Goal: Transaction & Acquisition: Purchase product/service

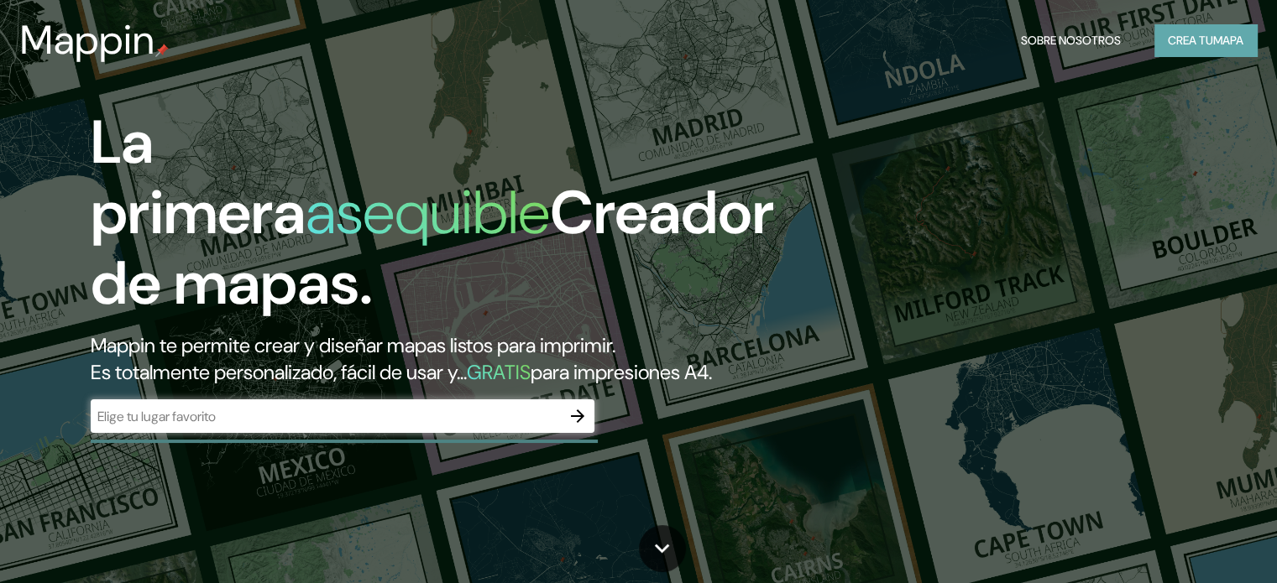
click at [1187, 36] on font "Crea tu" at bounding box center [1190, 40] width 45 height 15
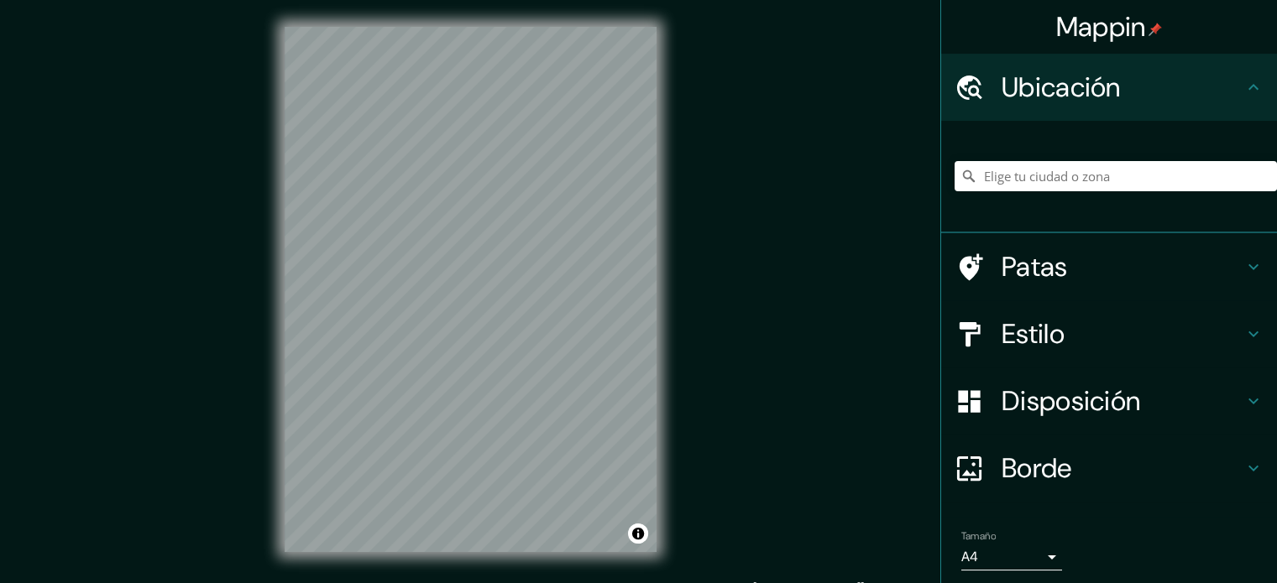
click at [1148, 29] on img at bounding box center [1154, 29] width 13 height 13
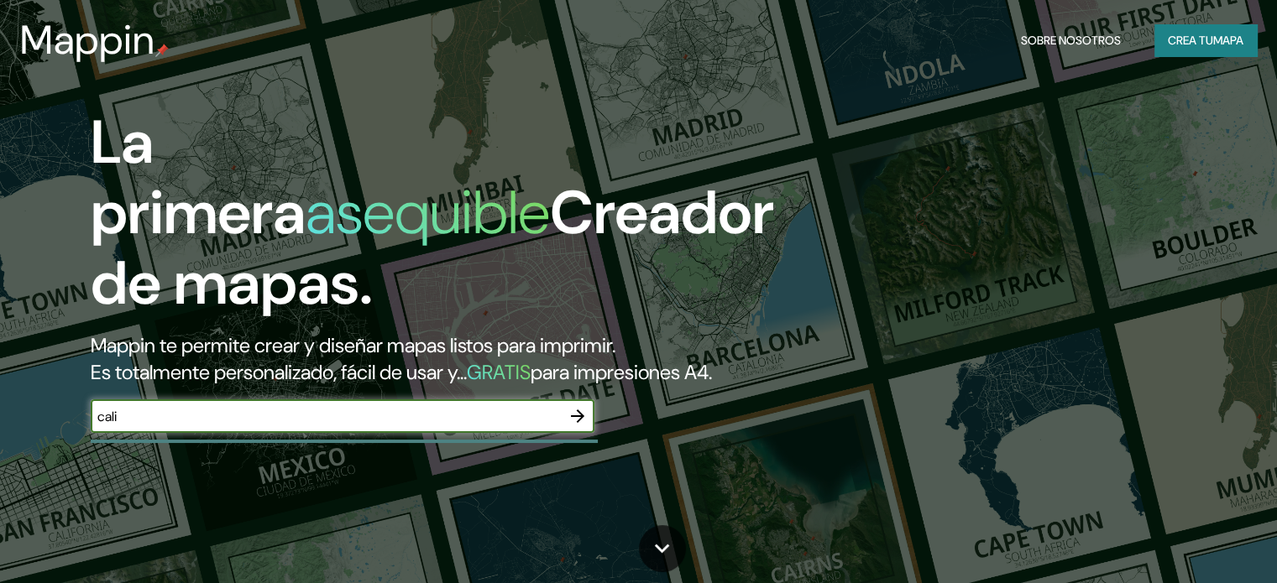
type input "cali"
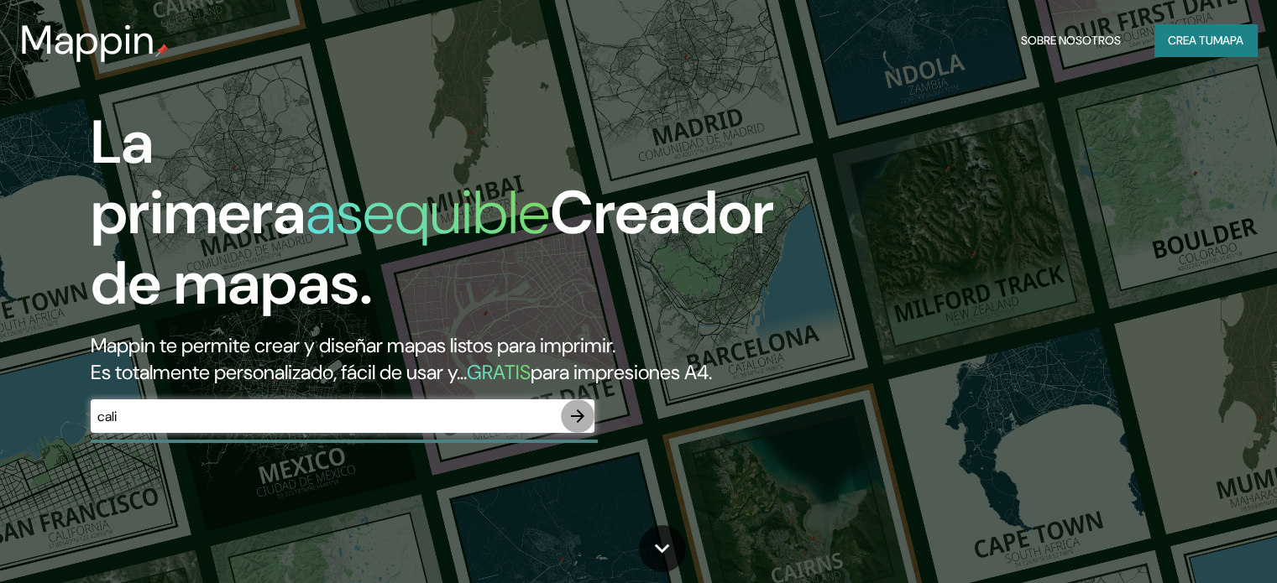
click at [581, 423] on icon "button" at bounding box center [577, 416] width 13 height 13
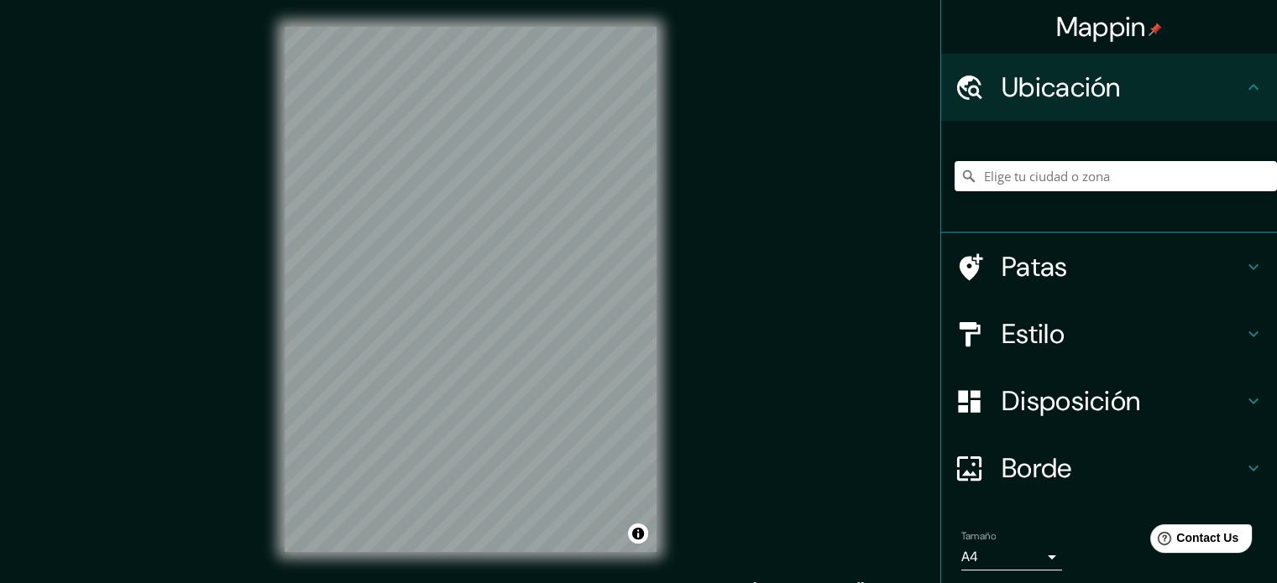
click at [1021, 332] on font "Estilo" at bounding box center [1032, 333] width 63 height 35
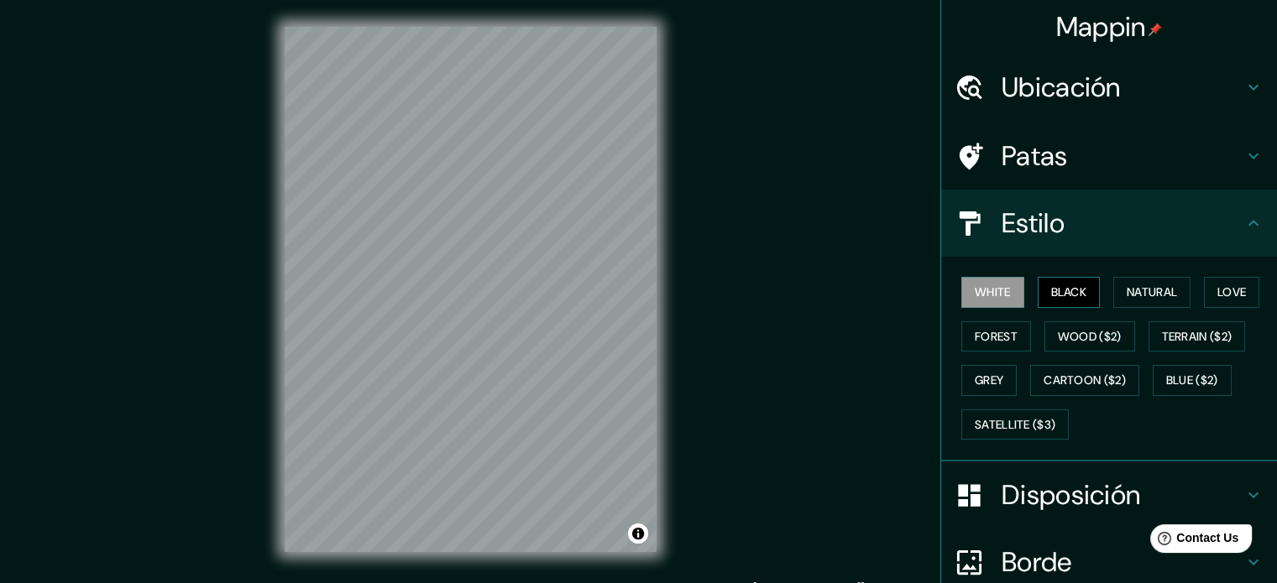
click at [1048, 295] on button "Black" at bounding box center [1068, 292] width 63 height 31
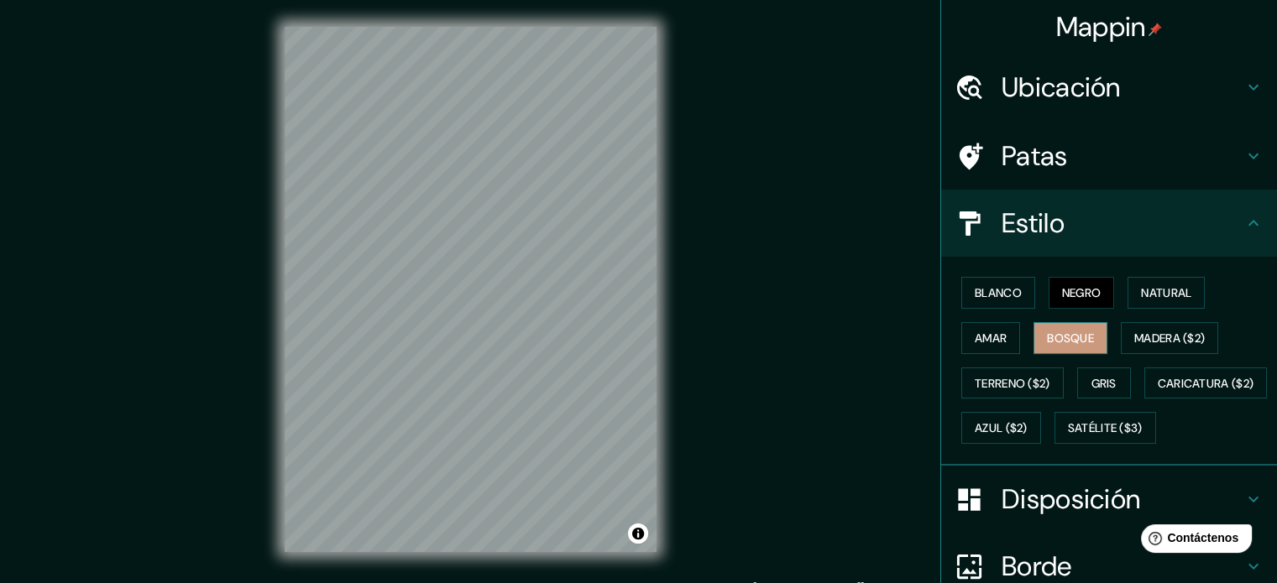
click at [1051, 335] on font "Bosque" at bounding box center [1070, 338] width 47 height 15
click at [1179, 336] on font "Madera ($2)" at bounding box center [1169, 338] width 71 height 15
click at [1209, 74] on h4 "Ubicación" at bounding box center [1122, 88] width 242 height 34
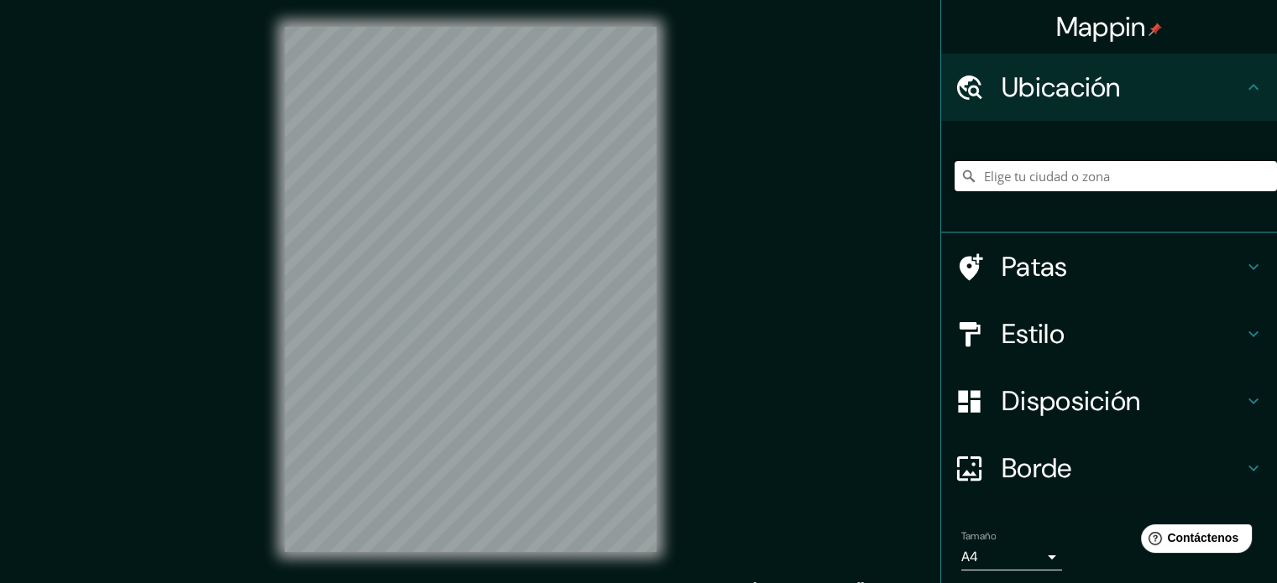
click at [1025, 171] on input "Elige tu ciudad o zona" at bounding box center [1115, 176] width 322 height 30
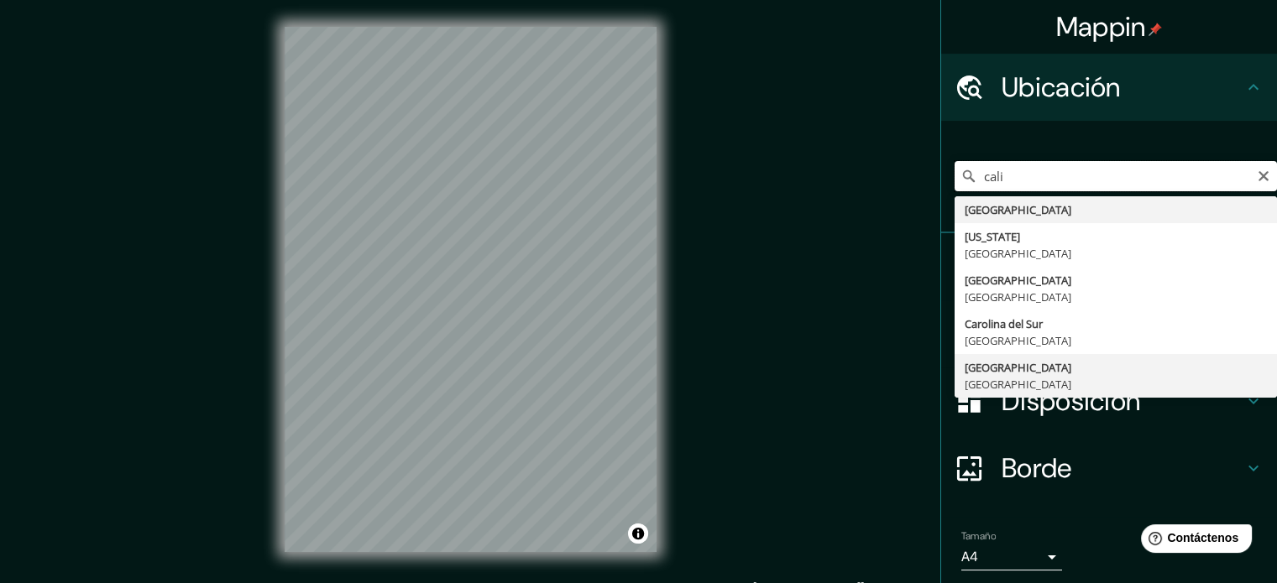
scroll to position [58, 0]
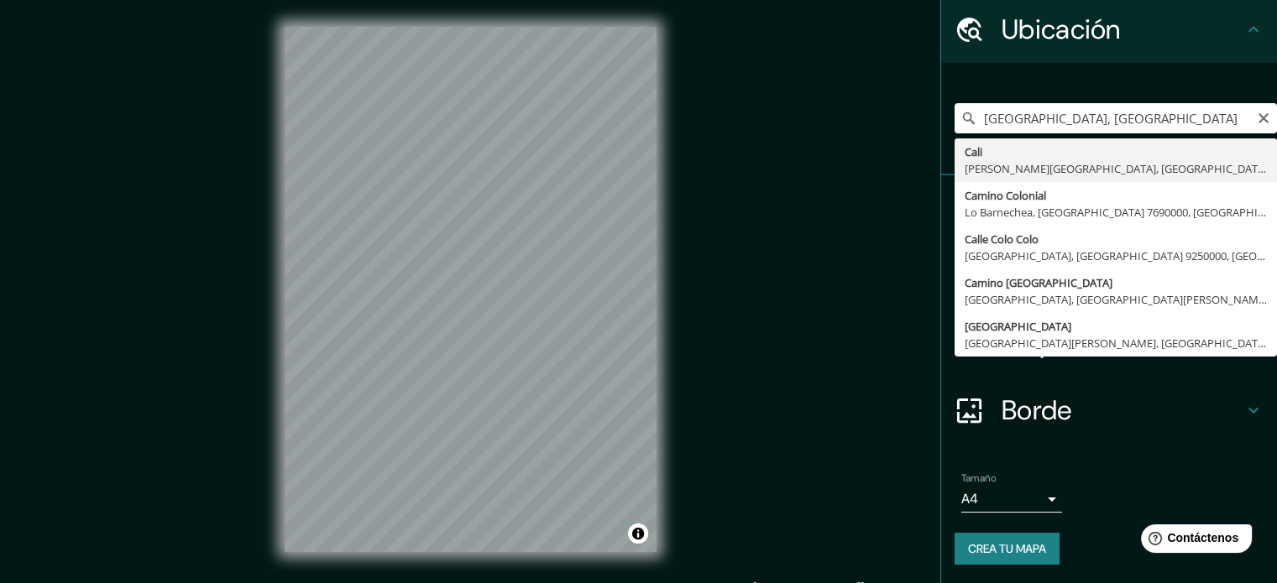
type input "[GEOGRAPHIC_DATA], [PERSON_NAME][GEOGRAPHIC_DATA], [GEOGRAPHIC_DATA]"
click at [1257, 118] on icon "Claro" at bounding box center [1263, 118] width 13 height 13
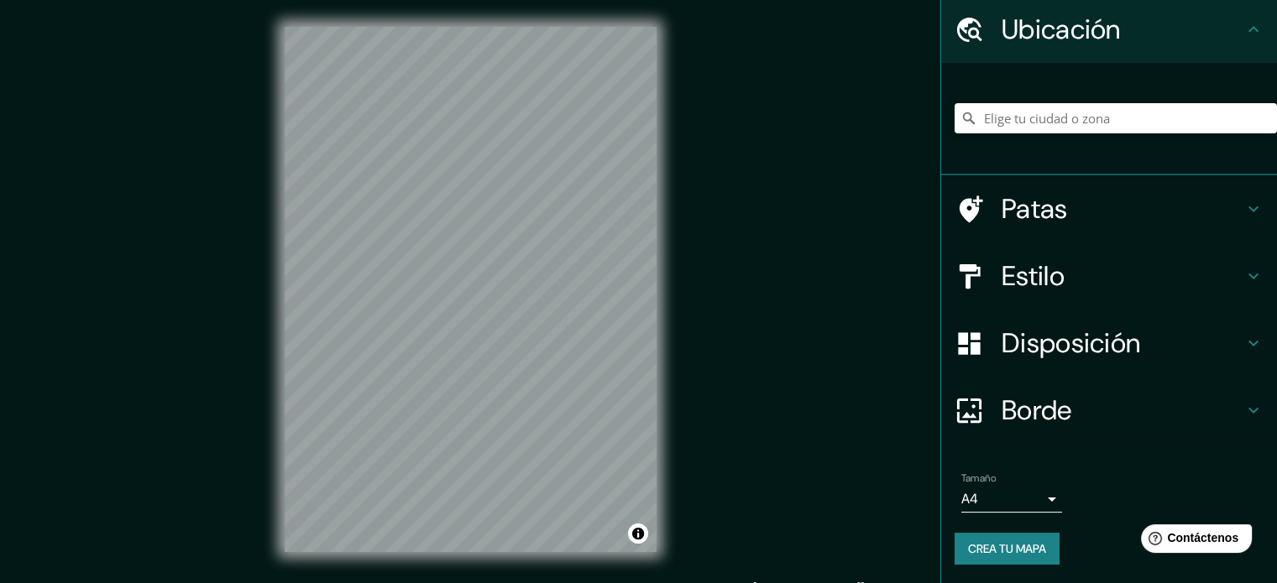
click at [1243, 273] on icon at bounding box center [1253, 276] width 20 height 20
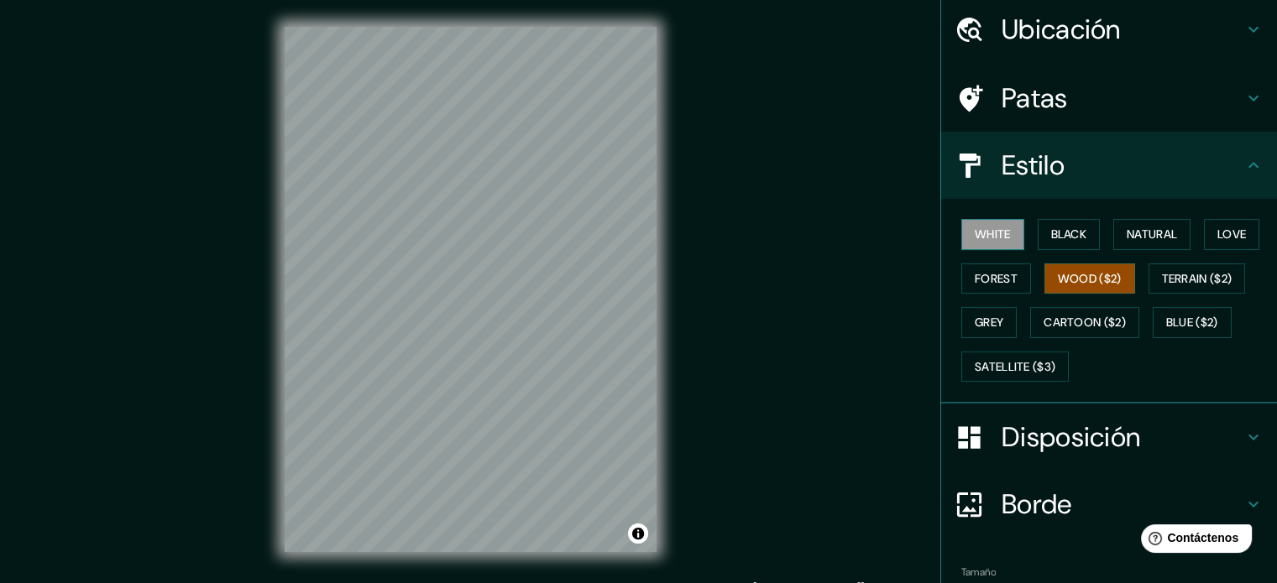
click at [979, 232] on button "White" at bounding box center [992, 234] width 63 height 31
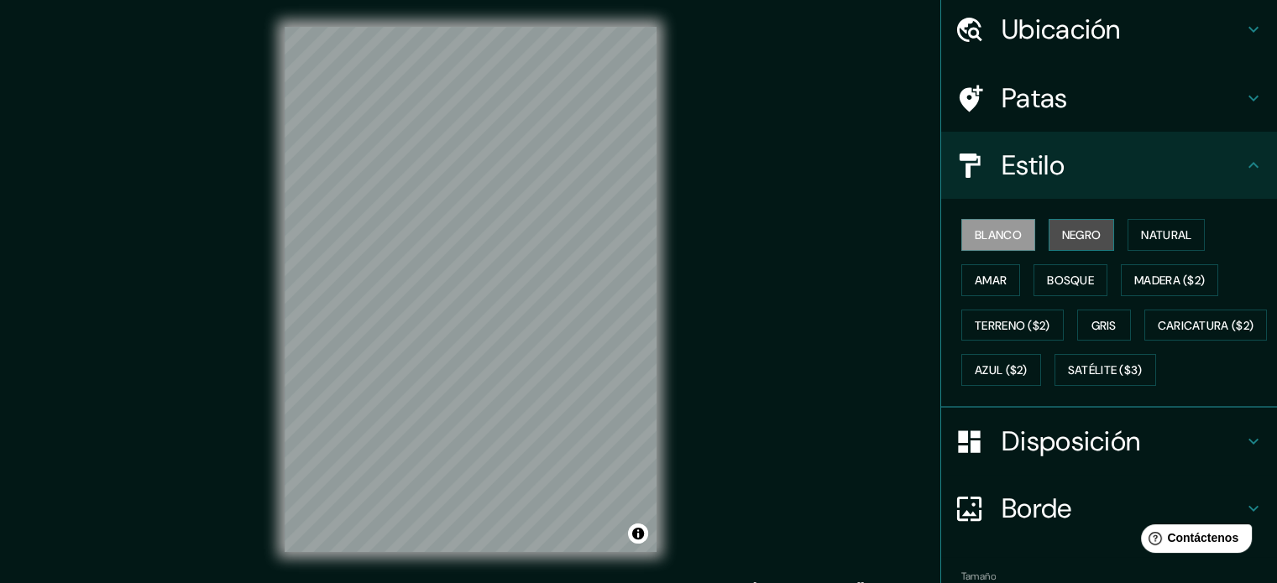
click at [1067, 241] on font "Negro" at bounding box center [1081, 234] width 39 height 15
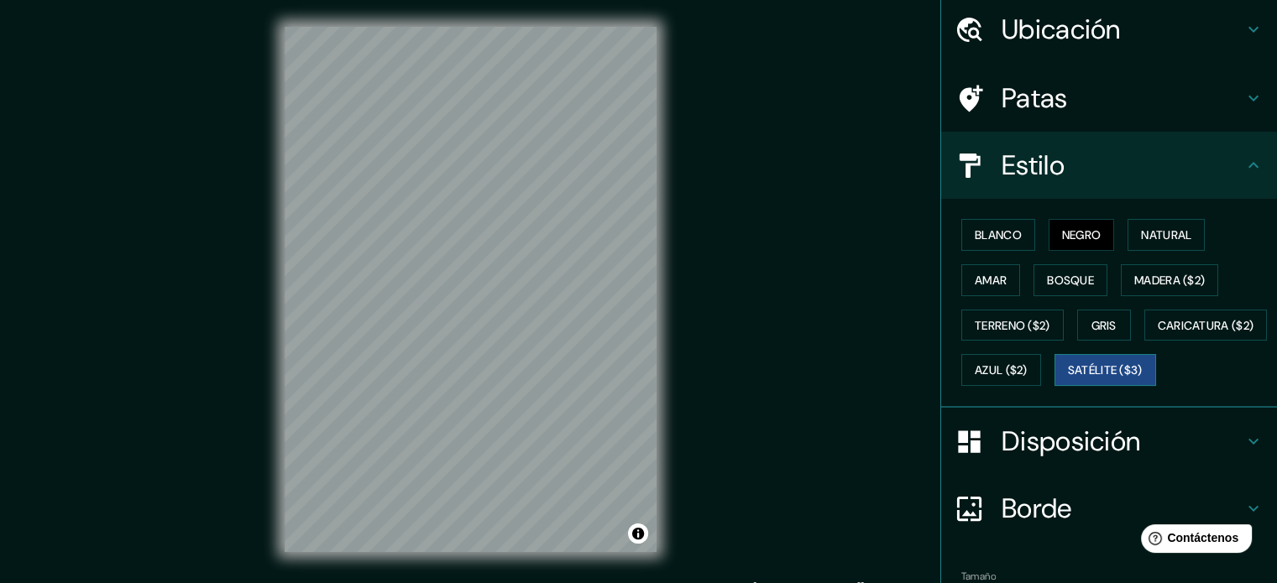
click at [1054, 386] on button "Satélite ($3)" at bounding box center [1105, 370] width 102 height 32
click at [1243, 105] on icon at bounding box center [1253, 98] width 20 height 20
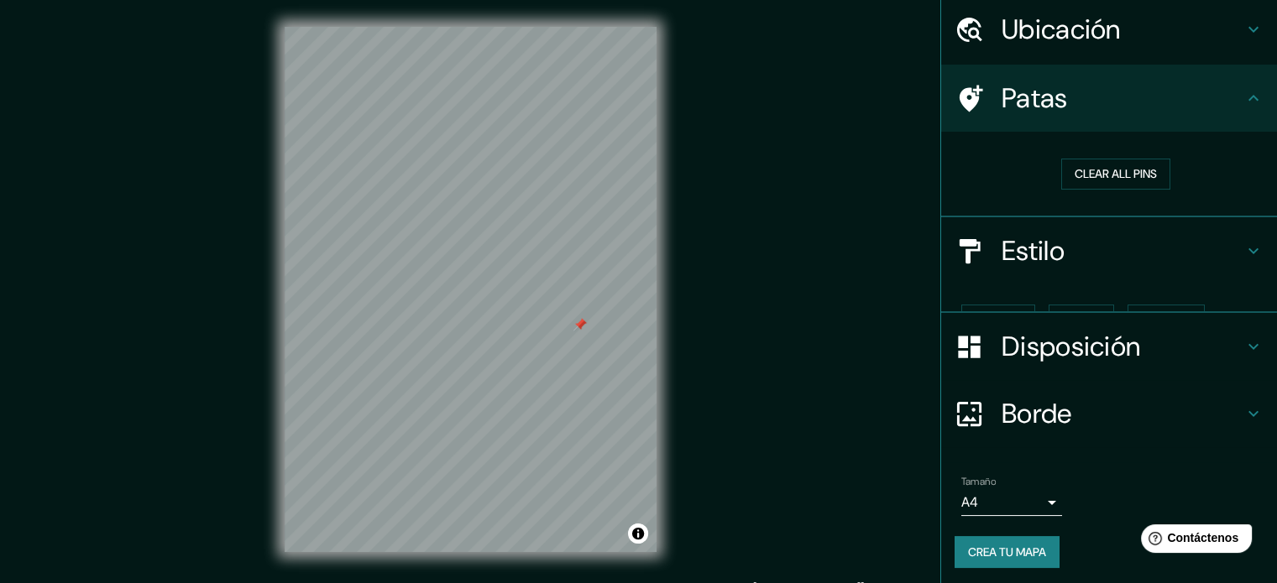
scroll to position [33, 0]
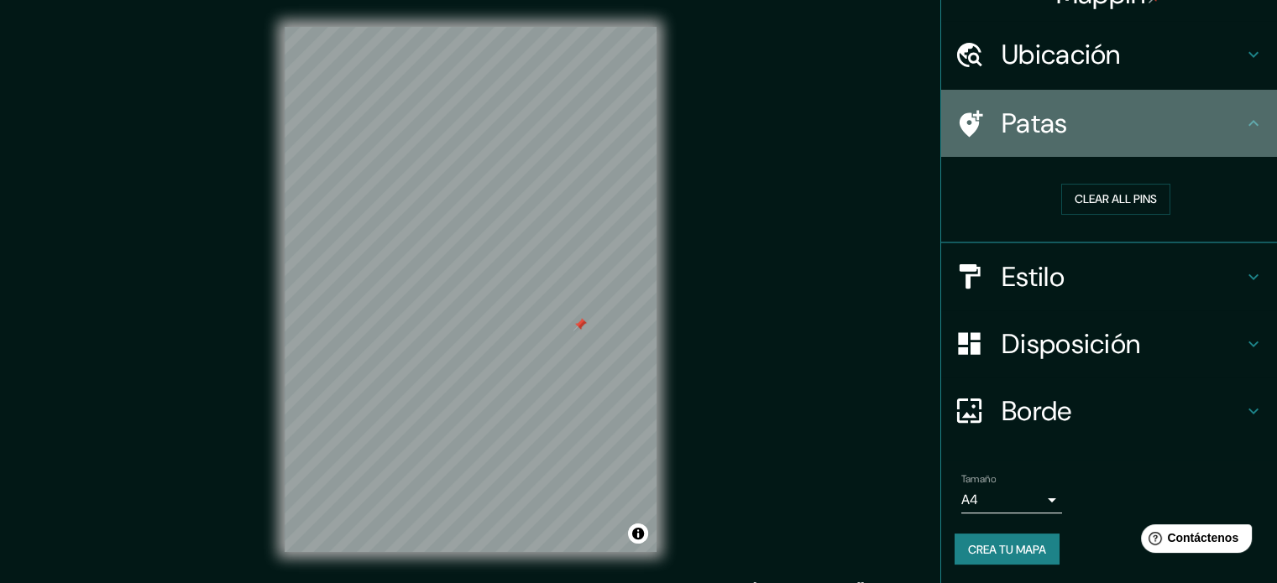
click at [966, 120] on icon at bounding box center [968, 123] width 29 height 29
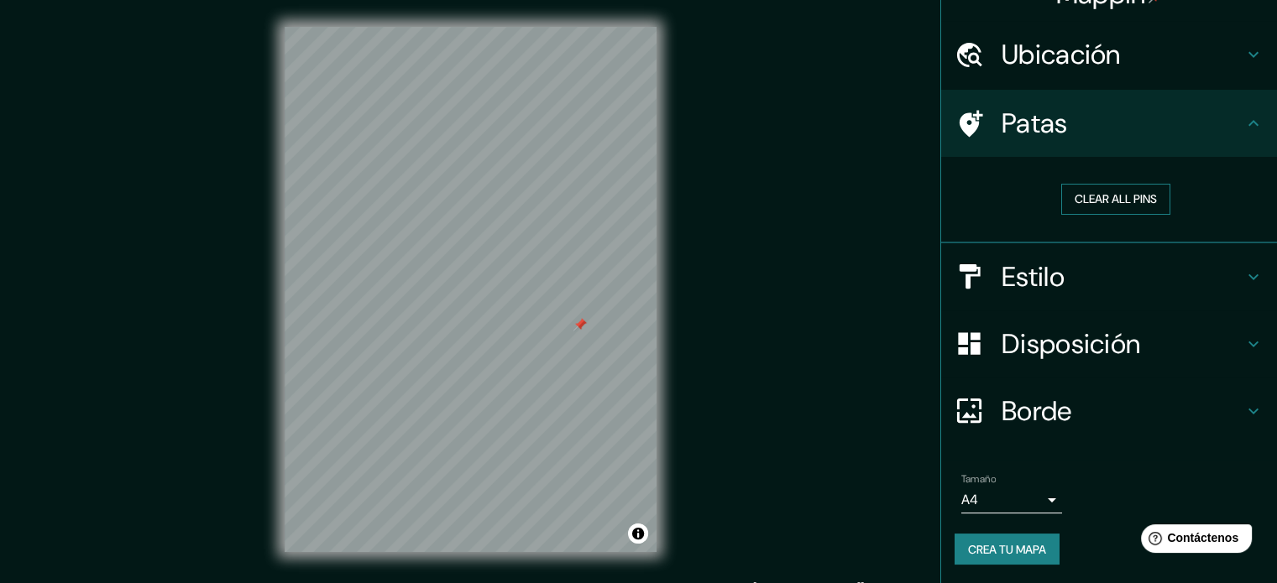
click at [1121, 197] on button "Clear all pins" at bounding box center [1115, 199] width 109 height 31
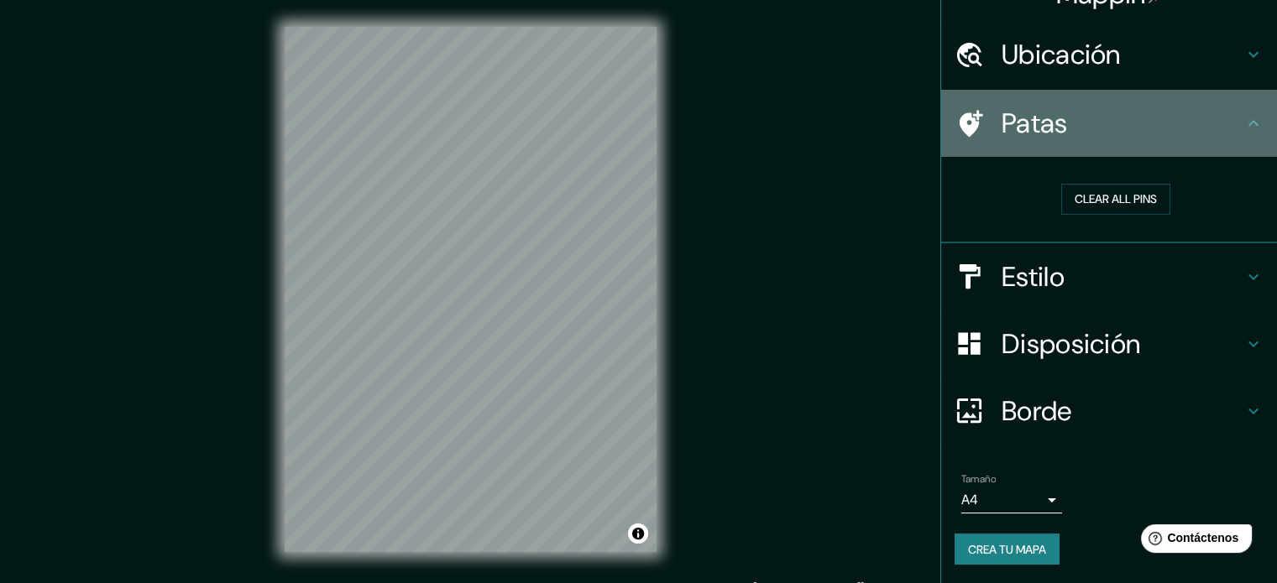
click at [959, 123] on icon at bounding box center [971, 123] width 24 height 27
click at [1247, 130] on icon at bounding box center [1253, 123] width 20 height 20
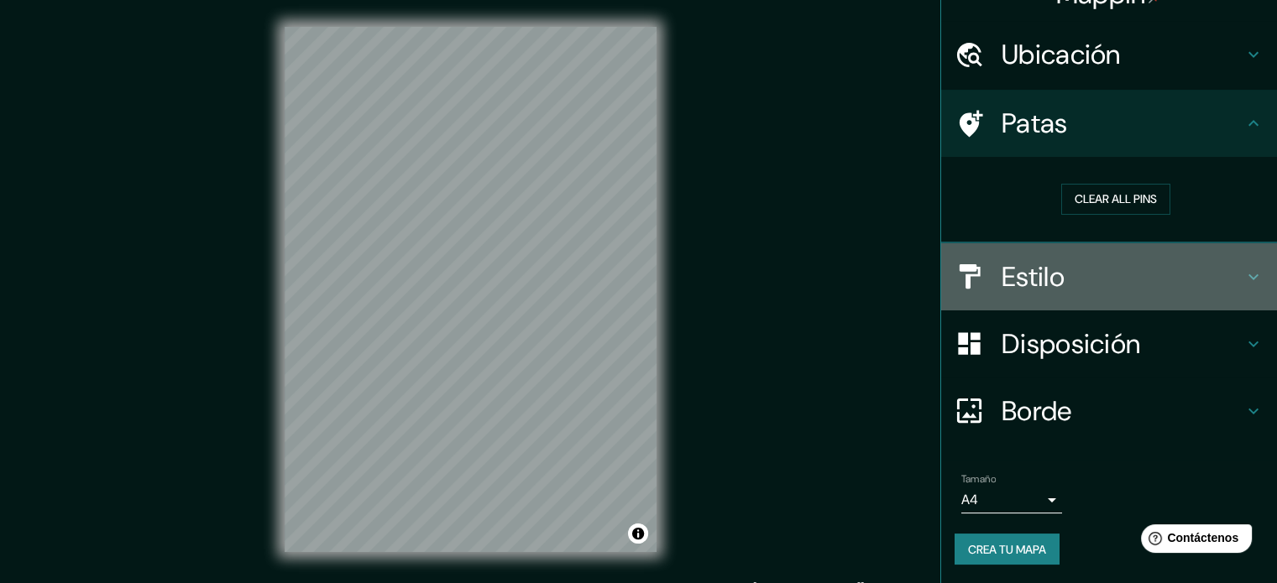
click at [1194, 273] on h4 "Estilo" at bounding box center [1122, 277] width 242 height 34
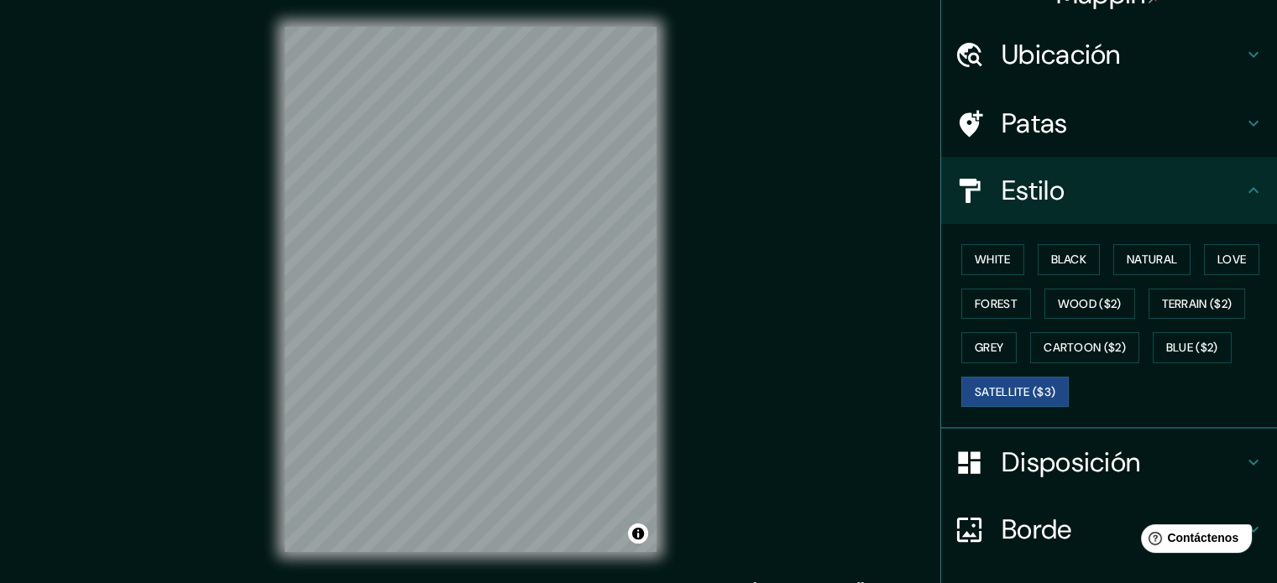
click at [1243, 190] on icon at bounding box center [1253, 190] width 20 height 20
click at [1243, 457] on icon at bounding box center [1253, 462] width 20 height 20
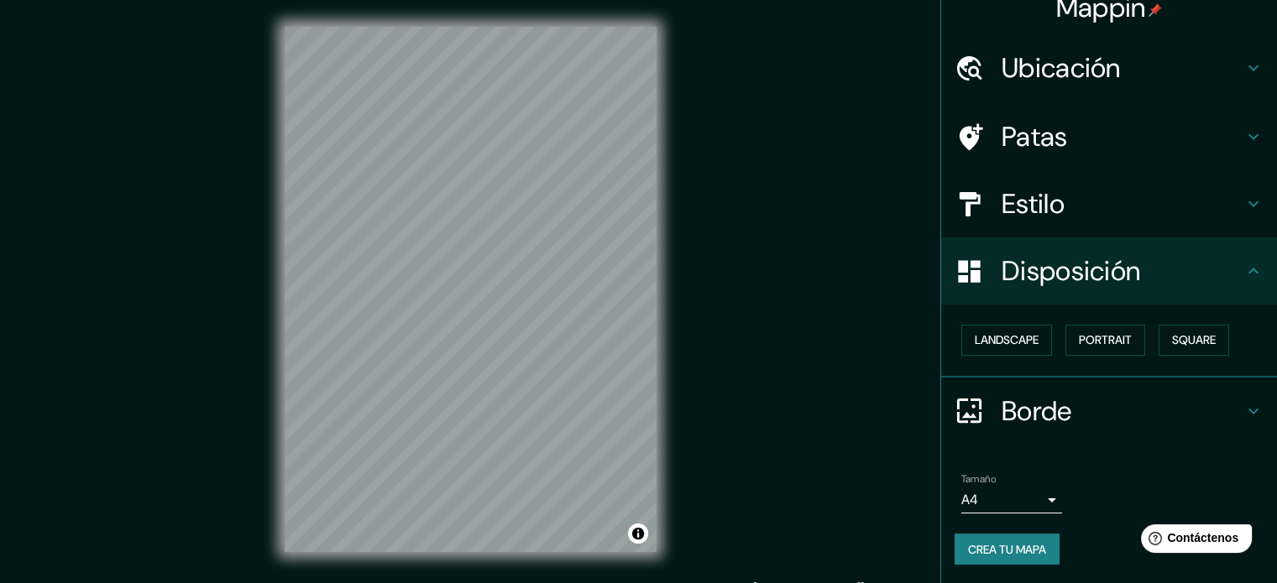
scroll to position [22, 0]
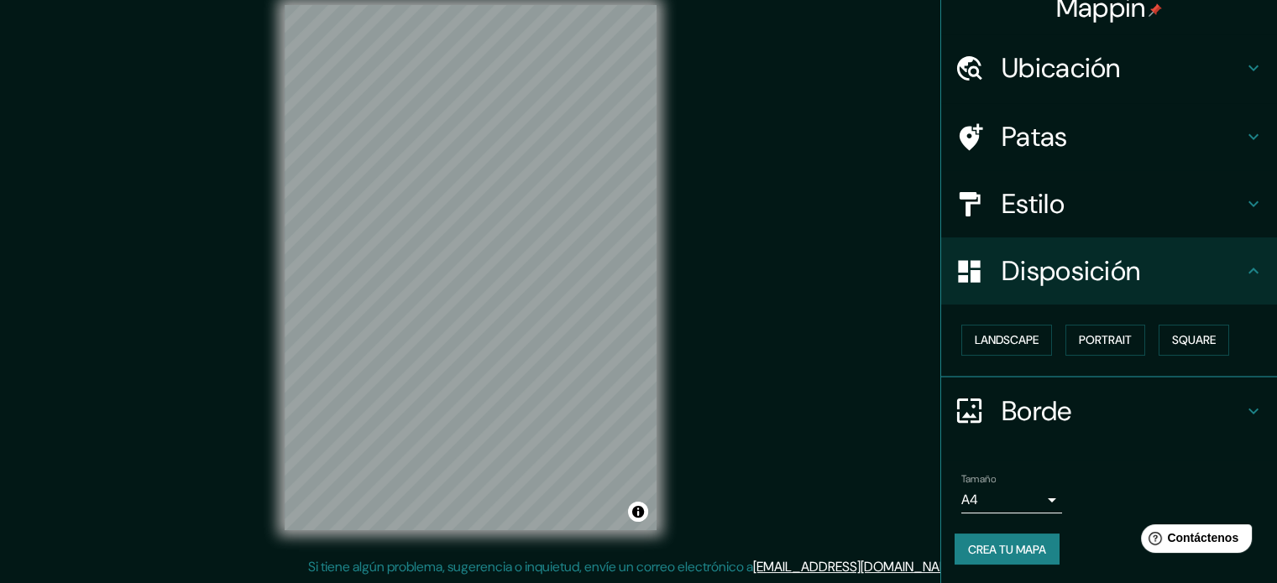
click at [1036, 493] on body "Mappin Ubicación [GEOGRAPHIC_DATA][PERSON_NAME][PERSON_NAME], [GEOGRAPHIC_DATA]…" at bounding box center [638, 269] width 1277 height 583
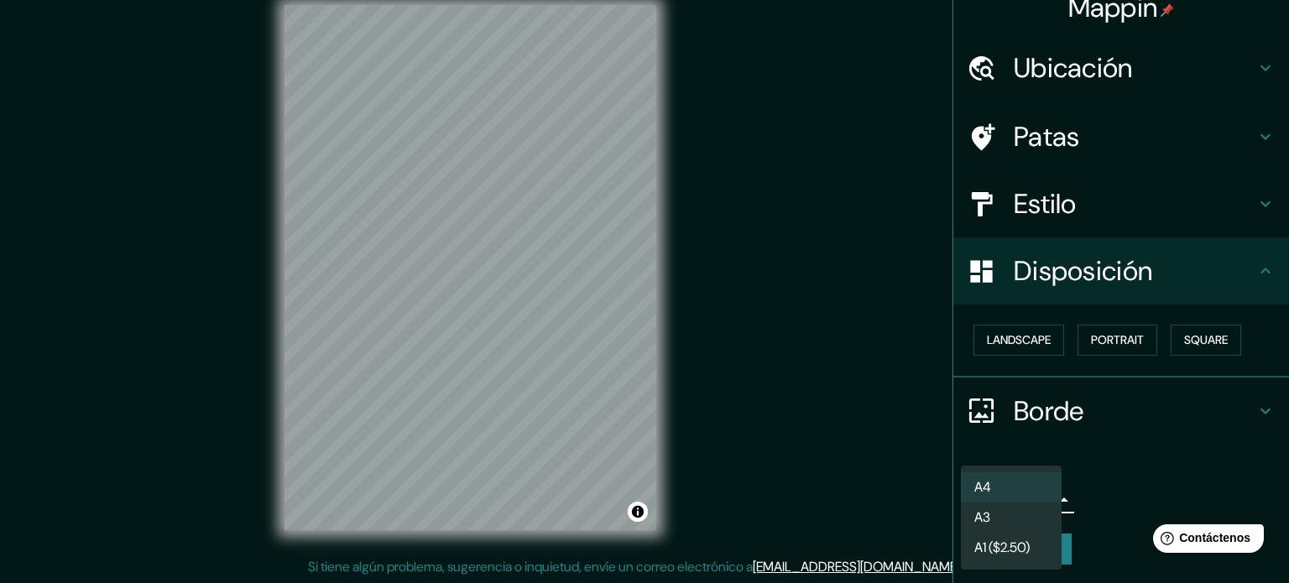
click at [1012, 494] on li "A4" at bounding box center [1011, 488] width 101 height 30
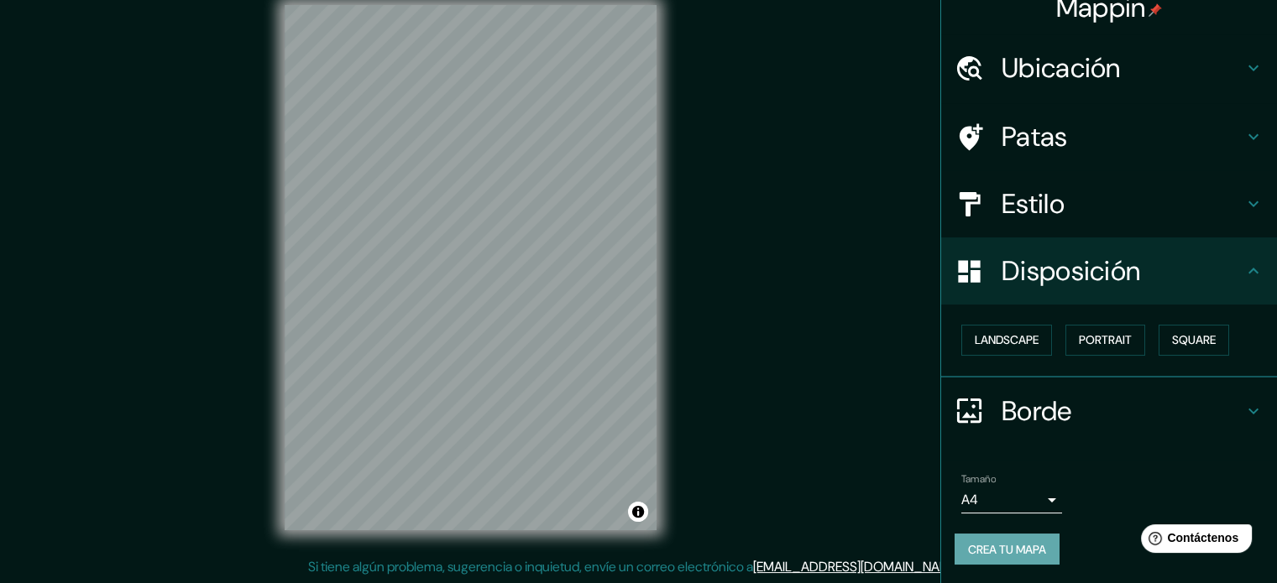
click at [991, 547] on font "Crea tu mapa" at bounding box center [1007, 549] width 78 height 15
click at [970, 132] on icon at bounding box center [968, 137] width 29 height 29
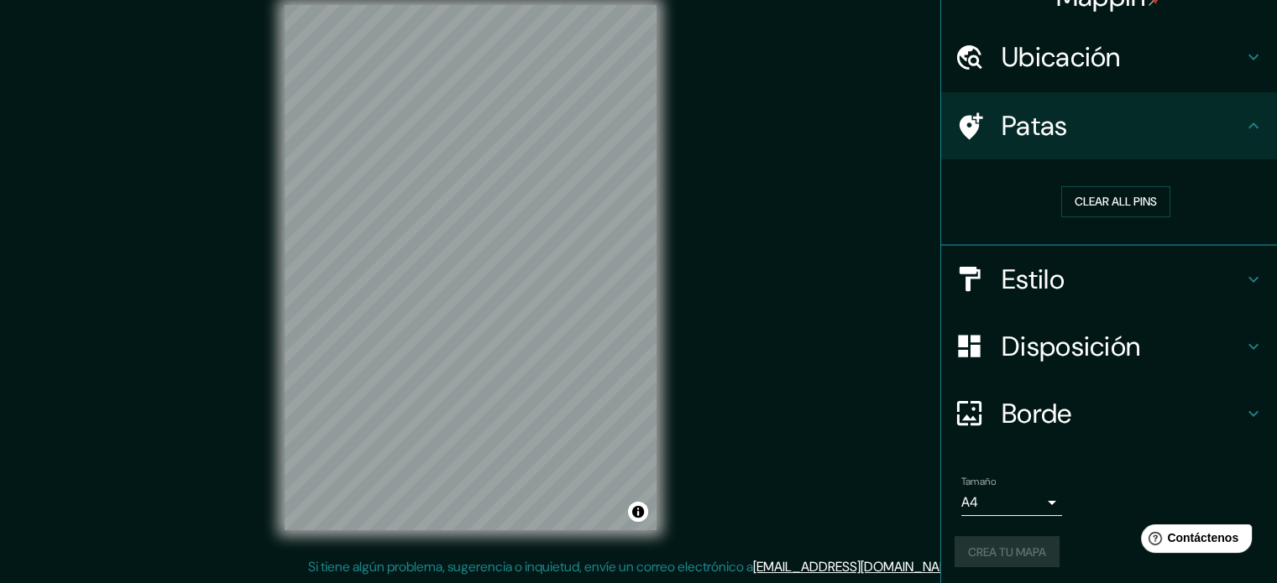
scroll to position [33, 0]
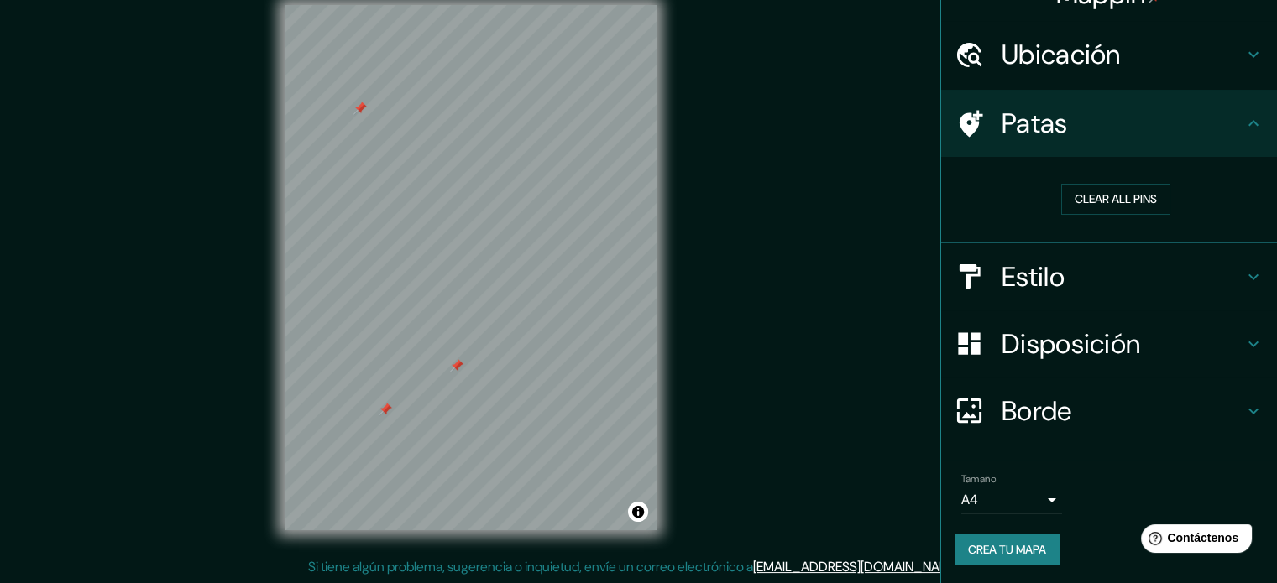
click at [974, 547] on font "Crea tu mapa" at bounding box center [1007, 549] width 78 height 15
click at [1248, 411] on icon at bounding box center [1253, 412] width 10 height 6
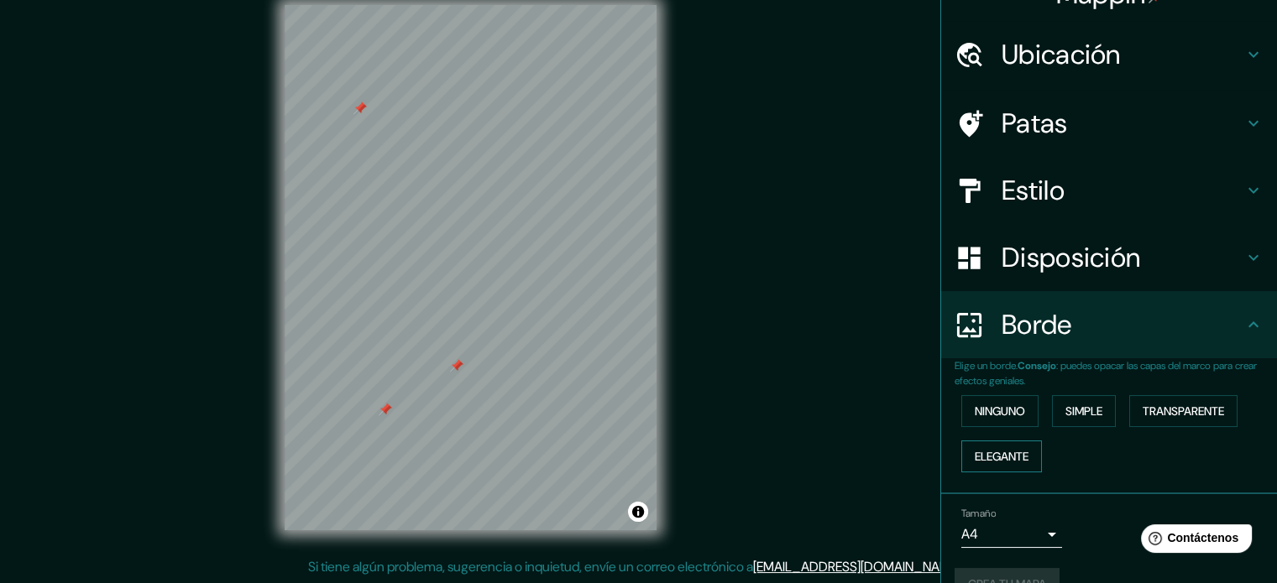
click at [995, 460] on font "Elegante" at bounding box center [1002, 456] width 54 height 15
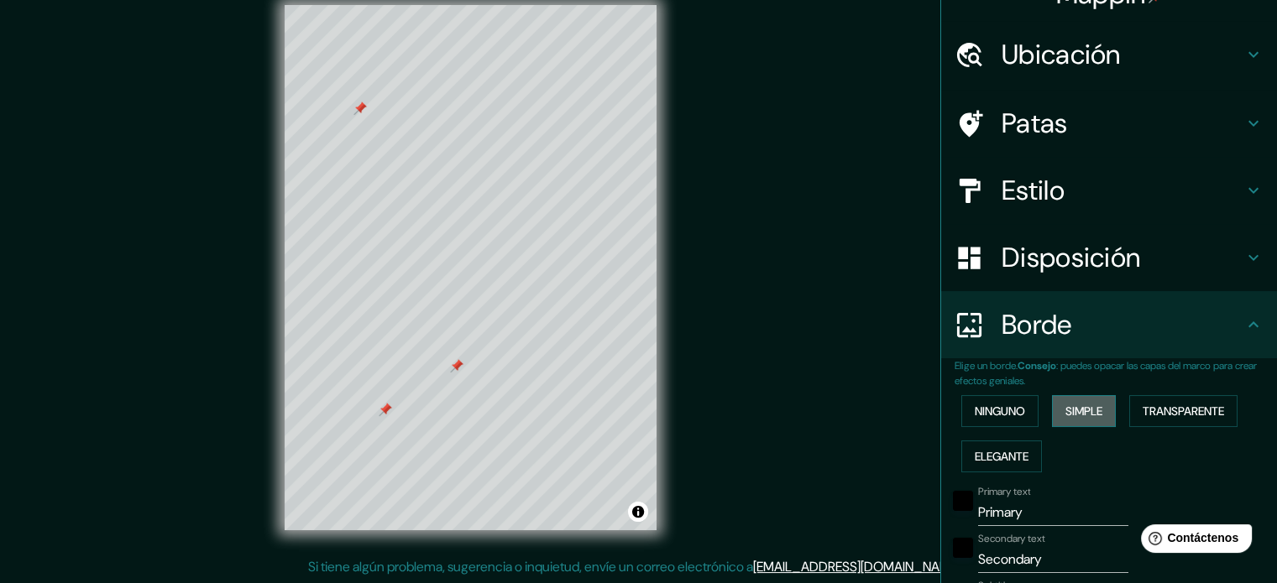
click at [1090, 415] on font "Simple" at bounding box center [1083, 411] width 37 height 15
click at [1180, 416] on font "Transparente" at bounding box center [1182, 411] width 81 height 15
click at [993, 412] on font "Ninguno" at bounding box center [1000, 411] width 50 height 15
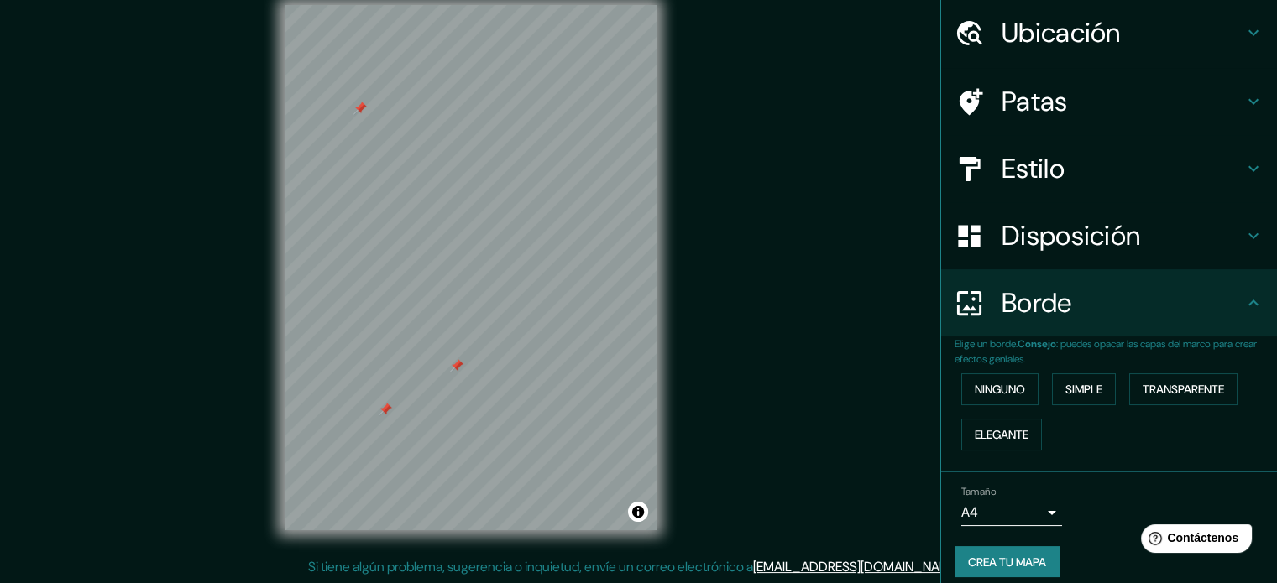
scroll to position [67, 0]
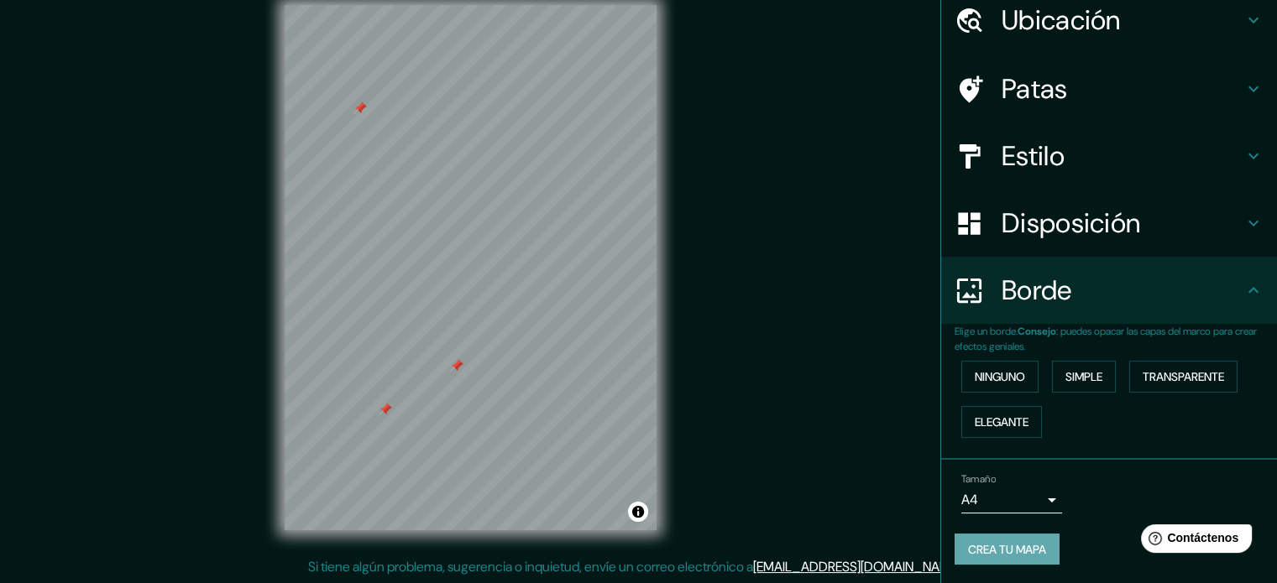
click at [995, 543] on font "Crea tu mapa" at bounding box center [1007, 549] width 78 height 15
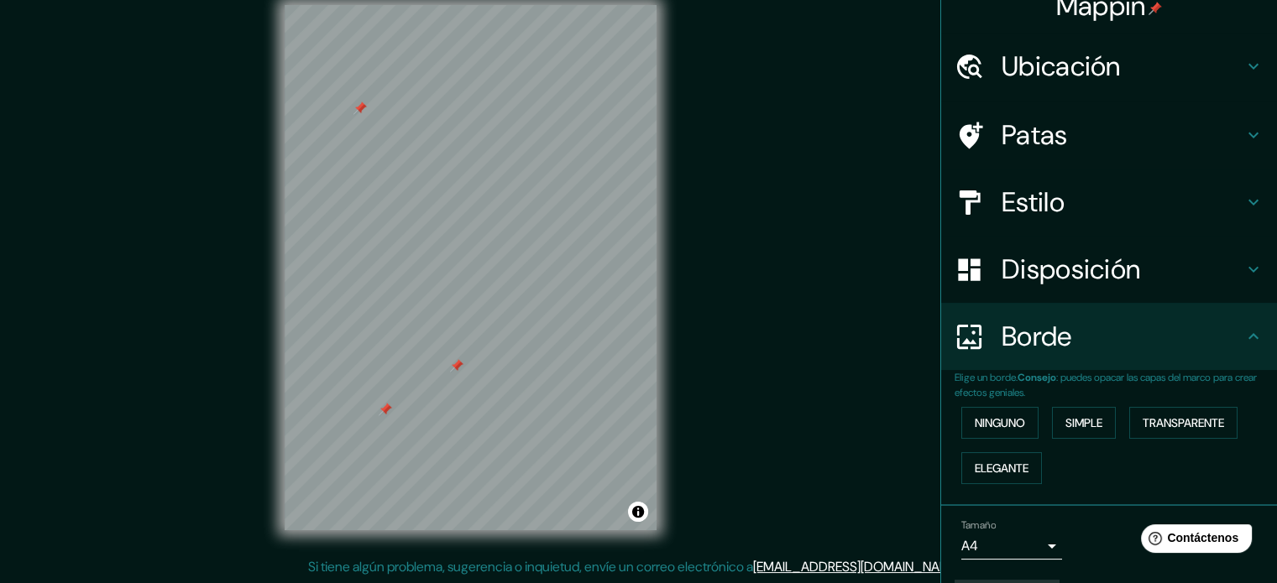
scroll to position [0, 0]
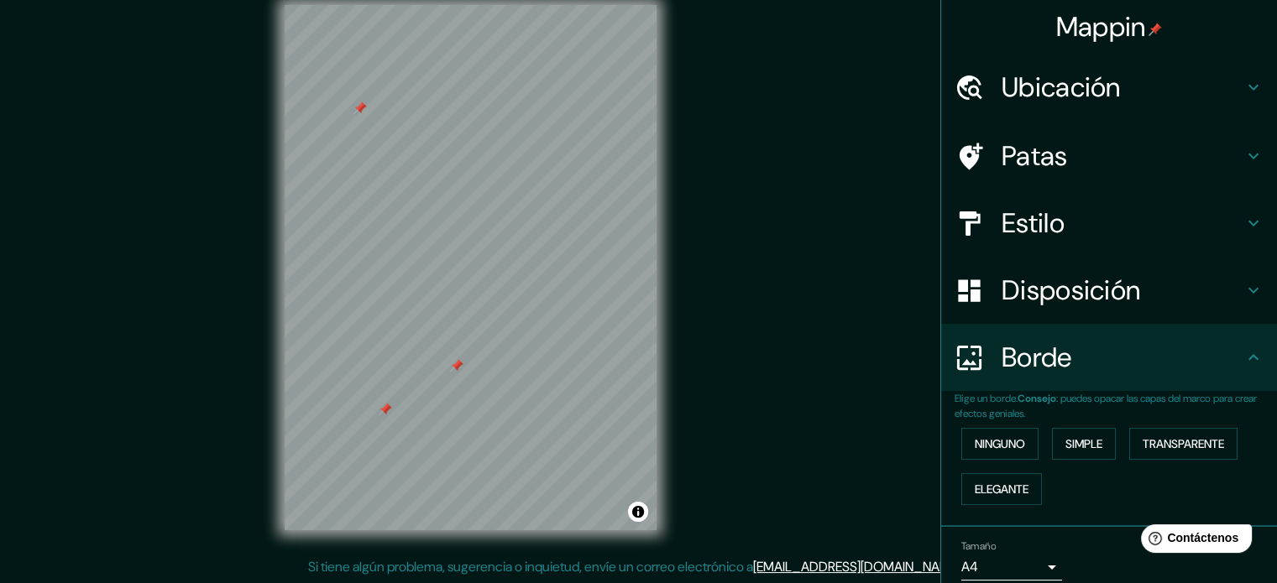
click at [1190, 251] on div "Estilo" at bounding box center [1109, 223] width 336 height 67
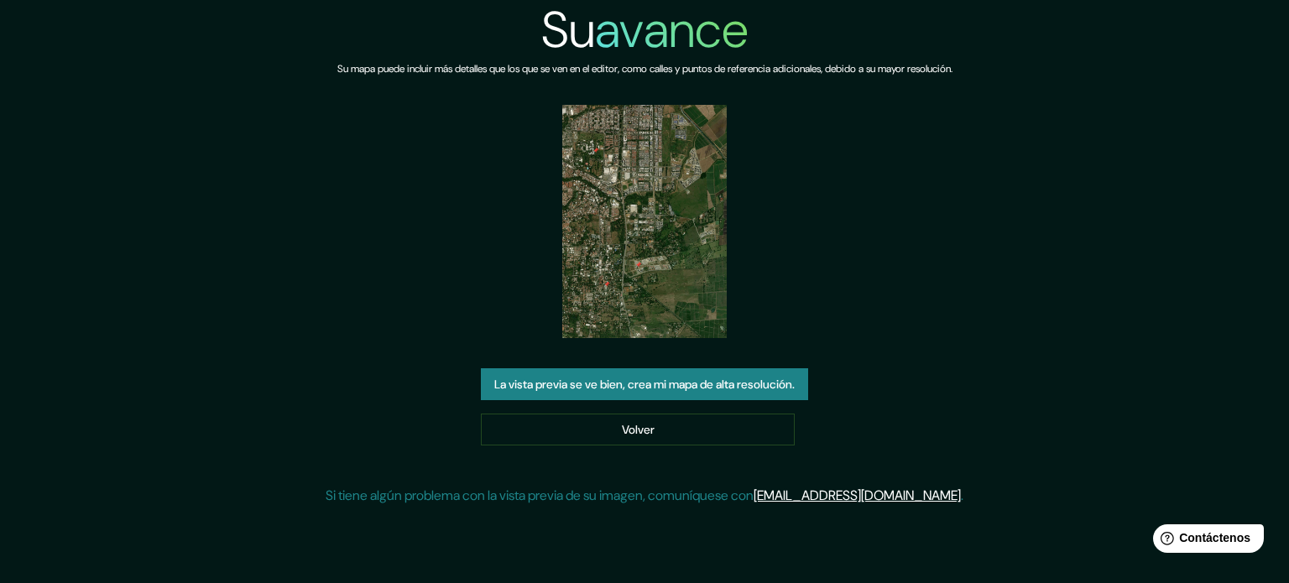
click at [649, 388] on font "La vista previa se ve bien, crea mi mapa de alta resolución." at bounding box center [644, 384] width 301 height 15
